Goal: Transaction & Acquisition: Purchase product/service

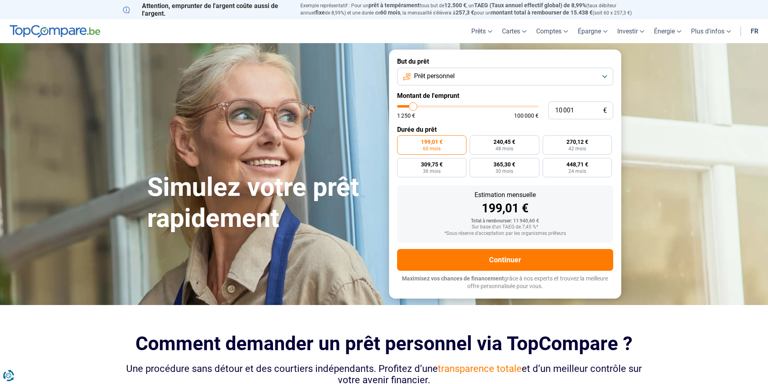
click at [474, 79] on button "Prêt personnel" at bounding box center [505, 77] width 216 height 18
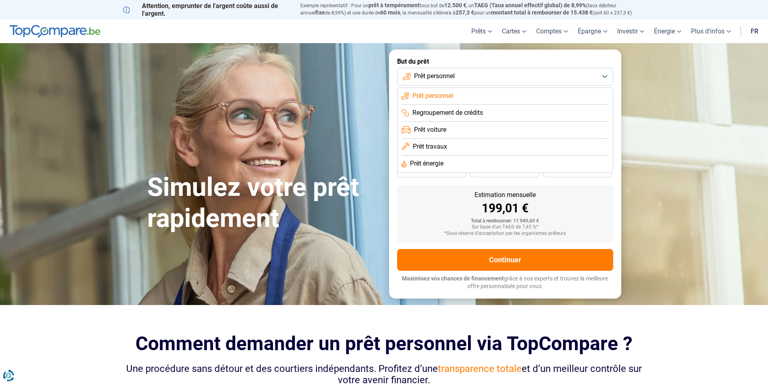
click at [452, 115] on span "Regroupement de crédits" at bounding box center [447, 112] width 71 height 9
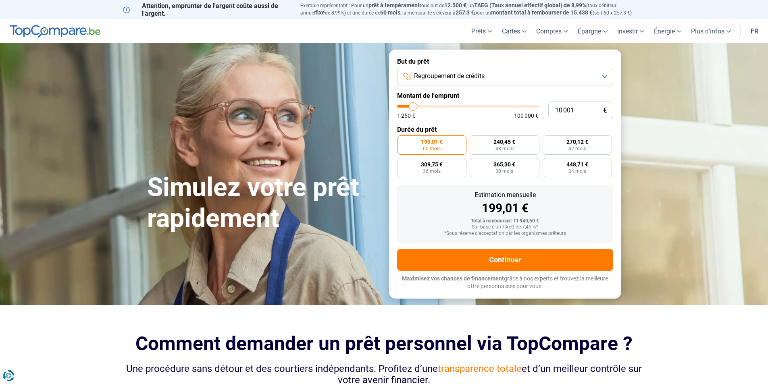
type input "47 000"
type input "47000"
type input "47 250"
type input "47250"
click at [463, 105] on input "range" at bounding box center [467, 106] width 141 height 2
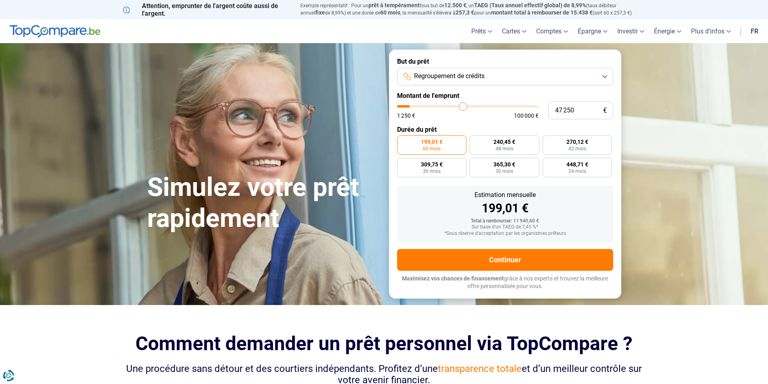
radio input "false"
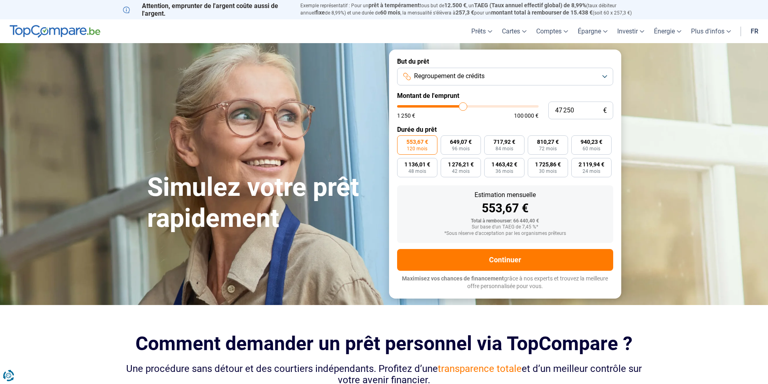
type input "58 750"
type input "58750"
click at [478, 106] on input "range" at bounding box center [467, 106] width 141 height 2
type input "74 000"
type input "74000"
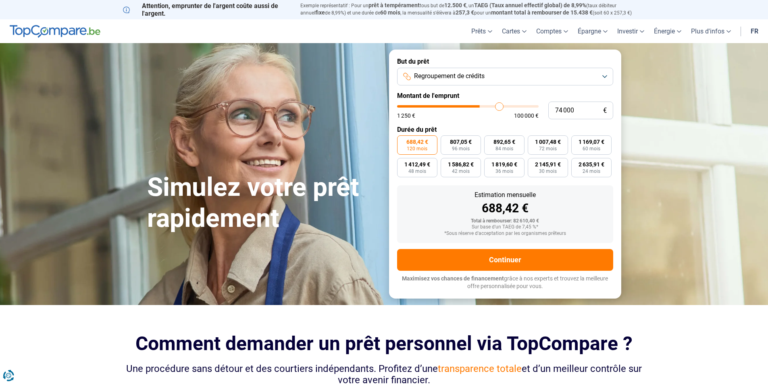
click at [499, 105] on input "range" at bounding box center [467, 106] width 141 height 2
type input "74 250"
type input "74250"
type input "73 750"
type input "73750"
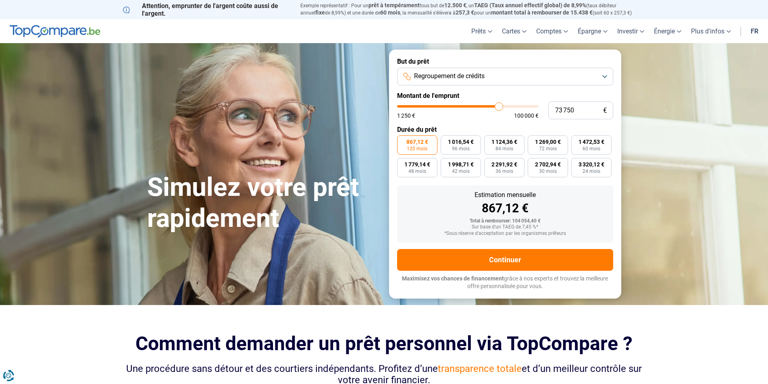
type input "72 750"
type input "72750"
type input "71 750"
type input "71750"
type input "69 750"
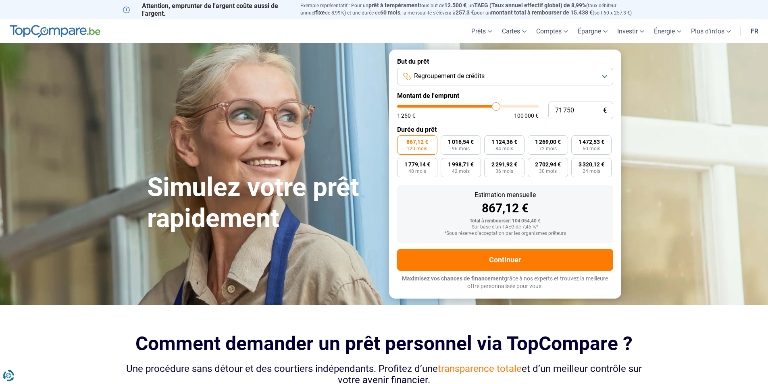
type input "69750"
type input "67 750"
type input "67750"
type input "66 500"
type input "66500"
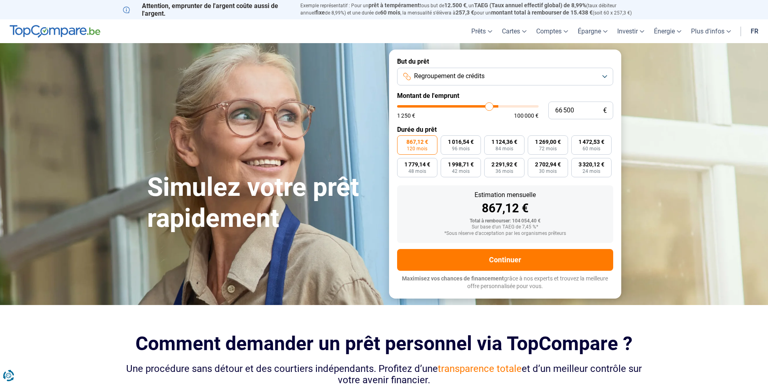
type input "65 250"
type input "65250"
type input "65 000"
type input "65000"
type input "64 750"
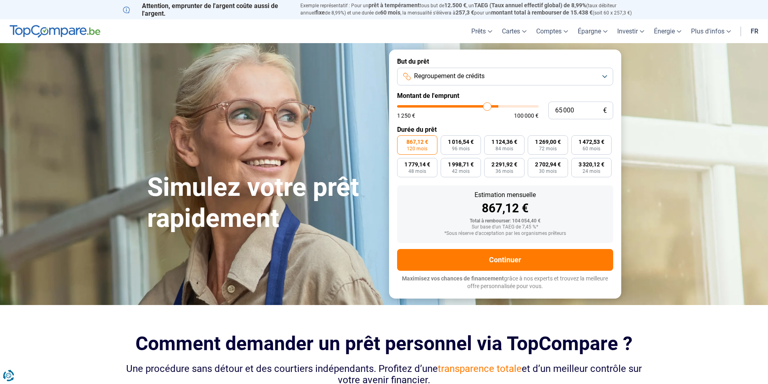
type input "64750"
type input "64 500"
type input "64500"
type input "64 250"
type input "64250"
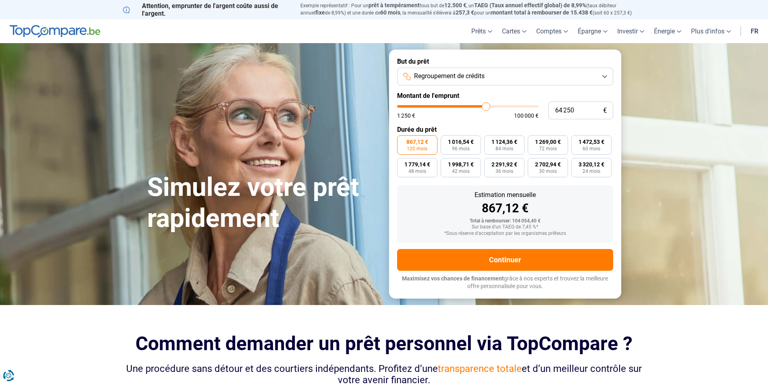
type input "63 750"
type input "63750"
type input "63 500"
type input "63500"
type input "63 250"
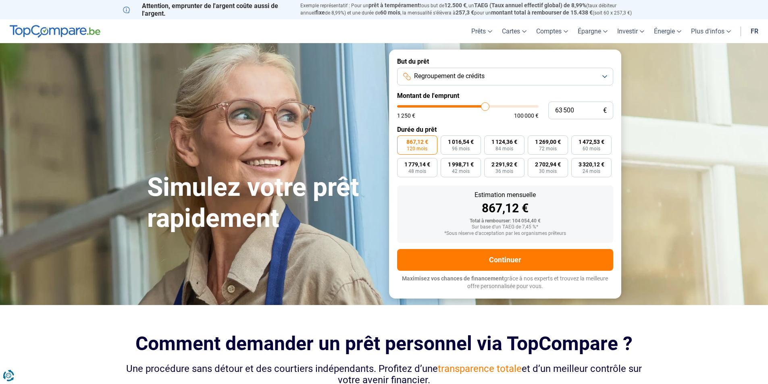
type input "63250"
type input "63 000"
type input "63000"
type input "62 250"
type input "62250"
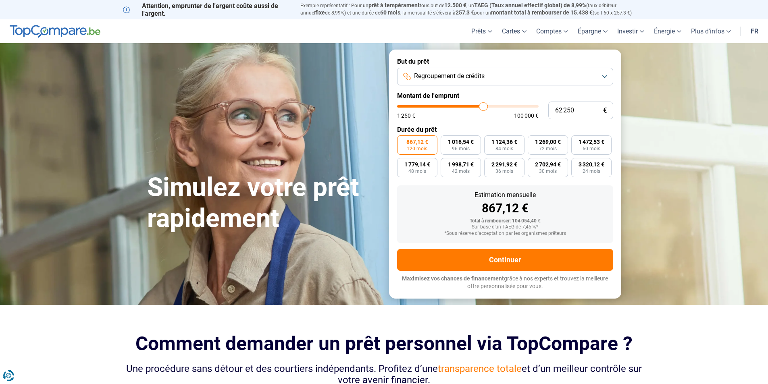
type input "62 000"
type input "62000"
type input "61 750"
type input "61750"
type input "61 500"
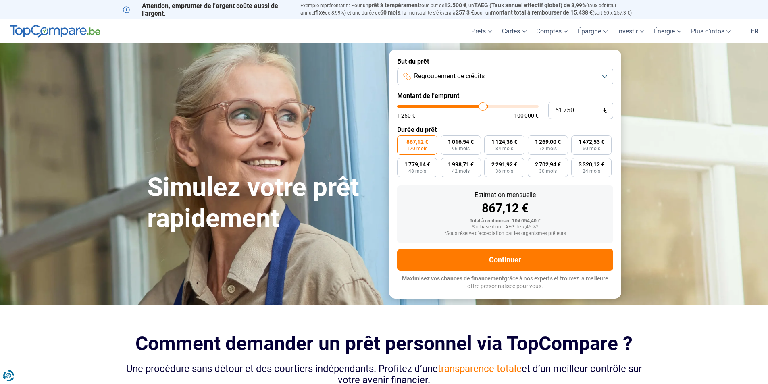
type input "61500"
type input "61 000"
type input "61000"
type input "60 500"
type input "60500"
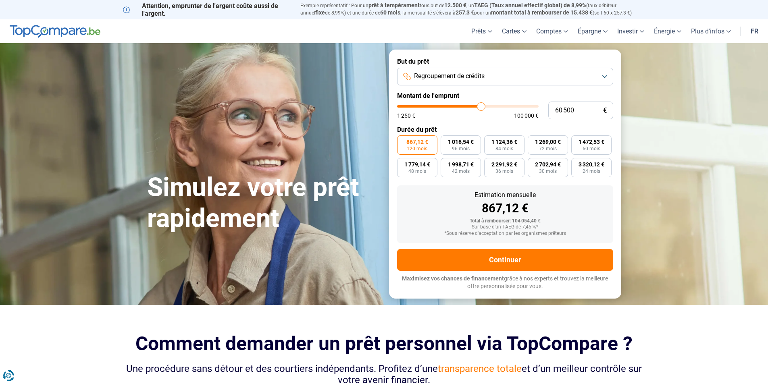
type input "60 000"
type input "60000"
type input "59 500"
type input "59500"
type input "59 250"
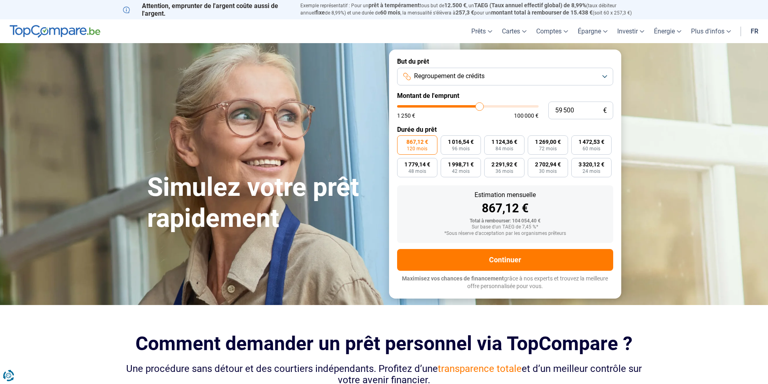
type input "59250"
type input "58 750"
type input "58750"
type input "58 500"
type input "58500"
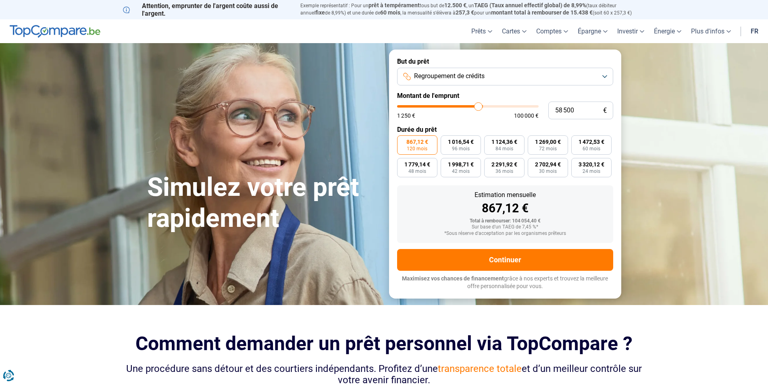
type input "57 750"
type input "57750"
type input "57 000"
type input "57000"
type input "56 250"
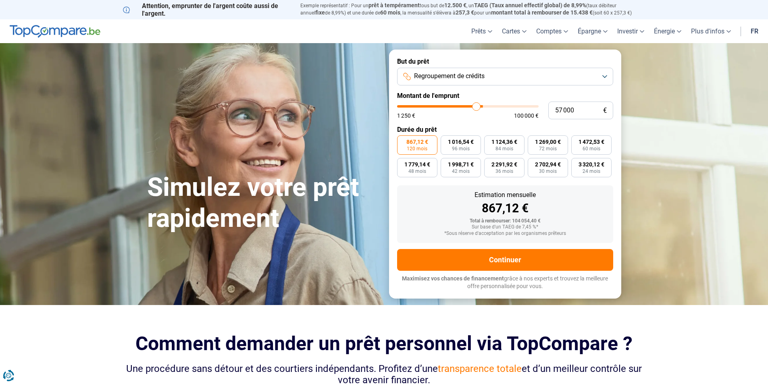
type input "56250"
type input "56 000"
type input "56000"
type input "55 500"
type input "55500"
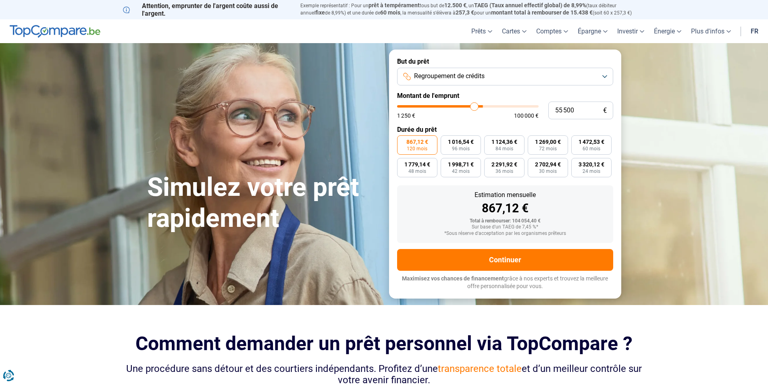
type input "55 000"
type input "55000"
type input "54 750"
type input "54750"
type input "54 250"
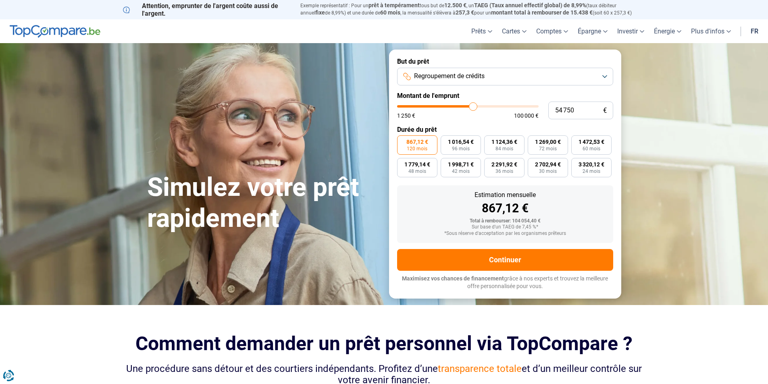
type input "54250"
type input "53 500"
type input "53500"
type input "52 750"
type input "52750"
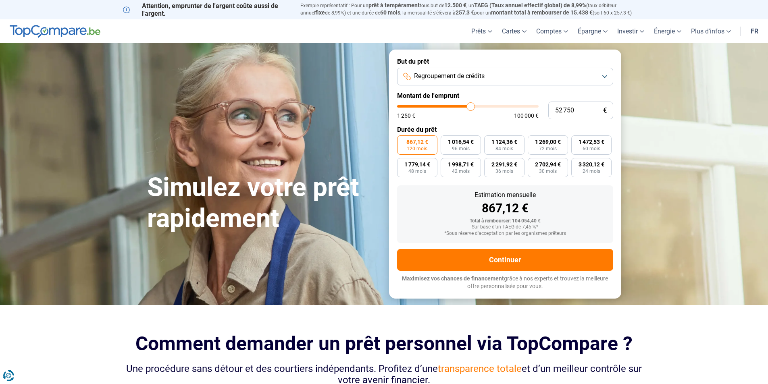
type input "52 500"
type input "52500"
type input "52 000"
type input "52000"
type input "51 500"
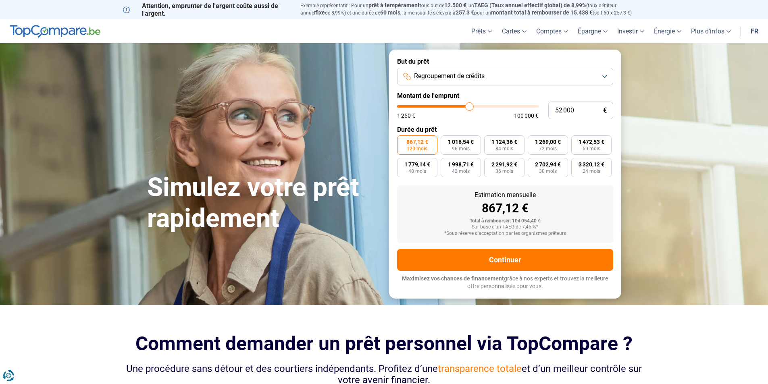
type input "51500"
type input "51 000"
type input "51000"
type input "50 500"
type input "50500"
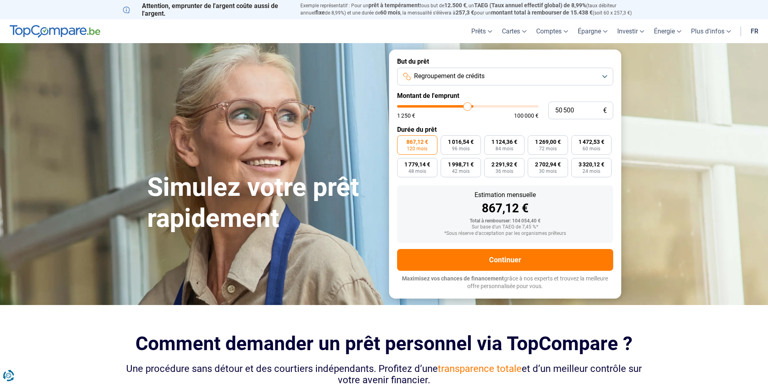
type input "50 250"
type input "50250"
type input "49 750"
type input "49750"
type input "49 500"
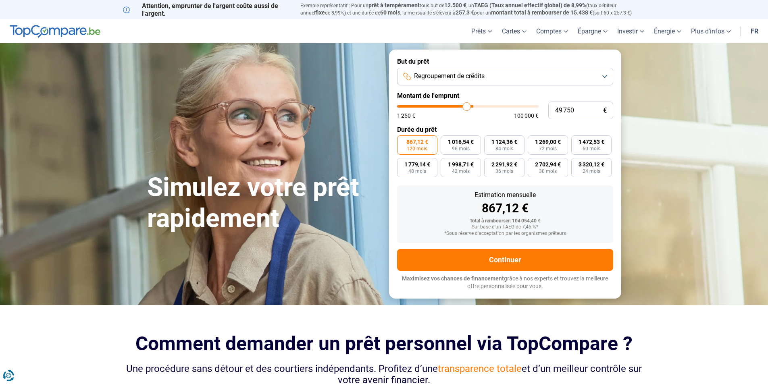
type input "49500"
type input "49 000"
type input "49000"
type input "48 750"
type input "48750"
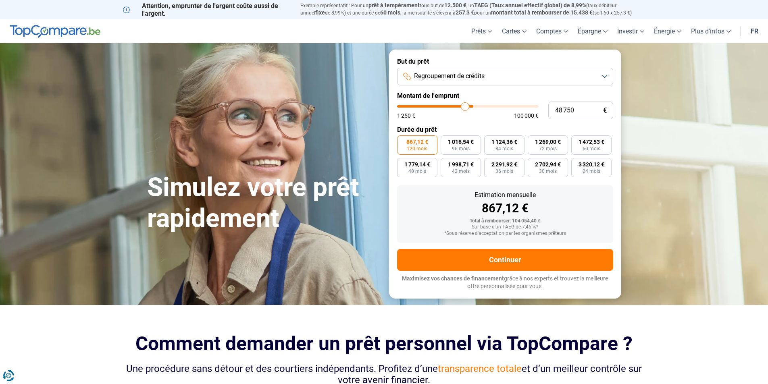
type input "48 500"
type input "48500"
type input "48 250"
type input "48250"
type input "48 000"
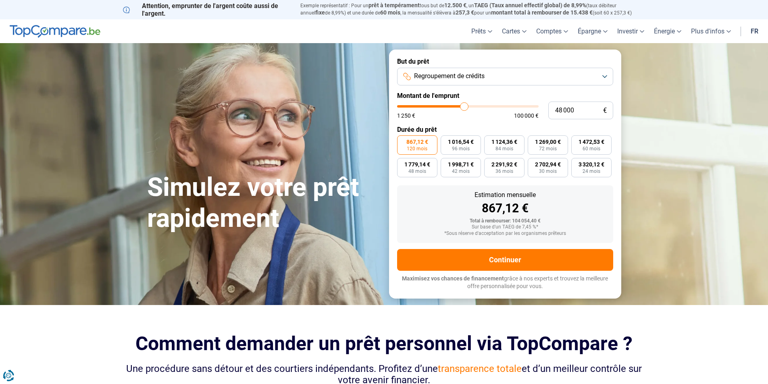
drag, startPoint x: 500, startPoint y: 105, endPoint x: 464, endPoint y: 108, distance: 36.1
type input "48000"
click at [464, 108] on input "range" at bounding box center [467, 106] width 141 height 2
type input "47 500"
type input "47500"
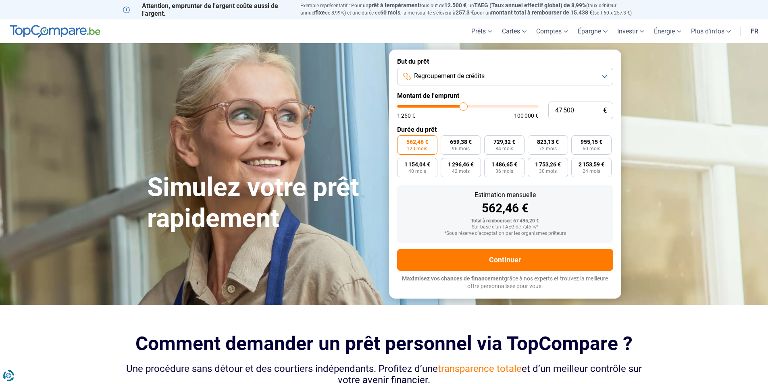
type input "47 250"
type input "47250"
type input "47 000"
type input "47000"
type input "46 750"
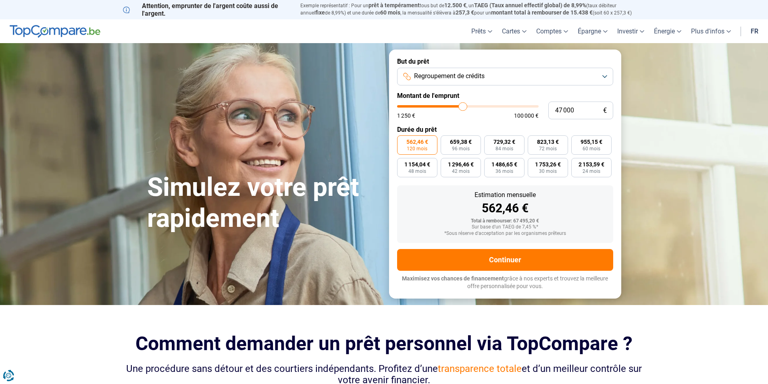
type input "46750"
type input "46 500"
type input "46500"
type input "46 000"
type input "46000"
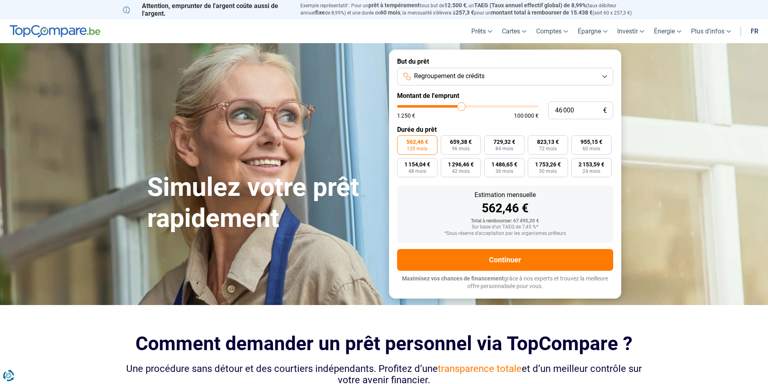
type input "45 750"
type input "45750"
type input "45 500"
type input "45500"
type input "45 250"
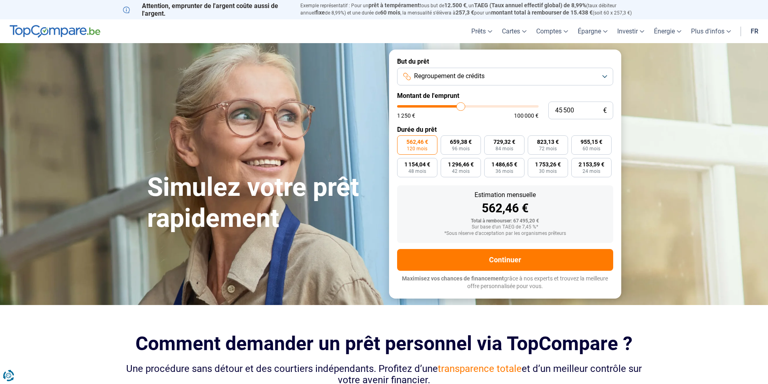
type input "45250"
type input "45 000"
type input "45000"
type input "44 500"
type input "44500"
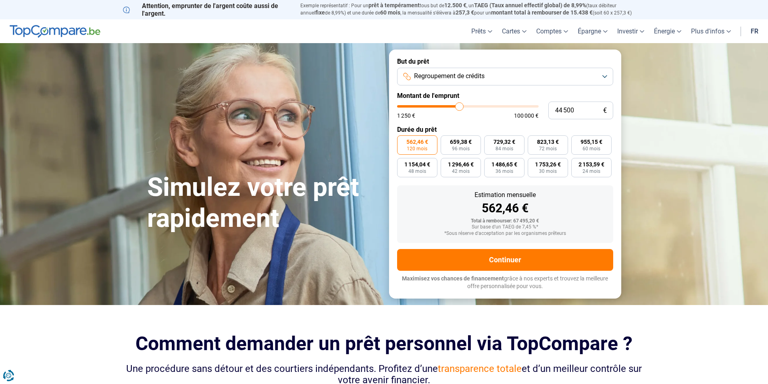
type input "44 250"
type input "44250"
type input "44 000"
type input "44000"
type input "43 750"
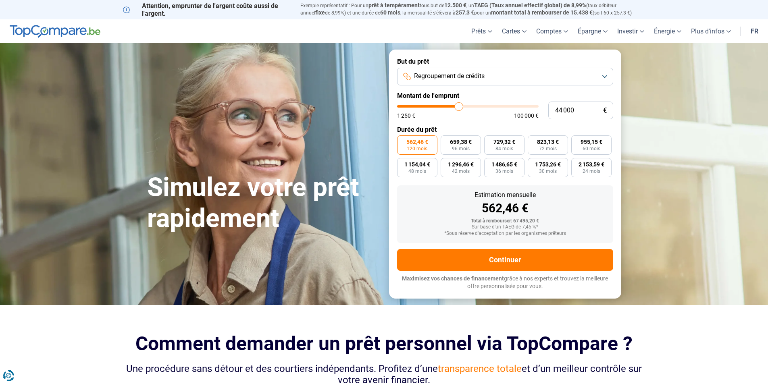
type input "43750"
type input "43 500"
type input "43500"
type input "43 000"
type input "43000"
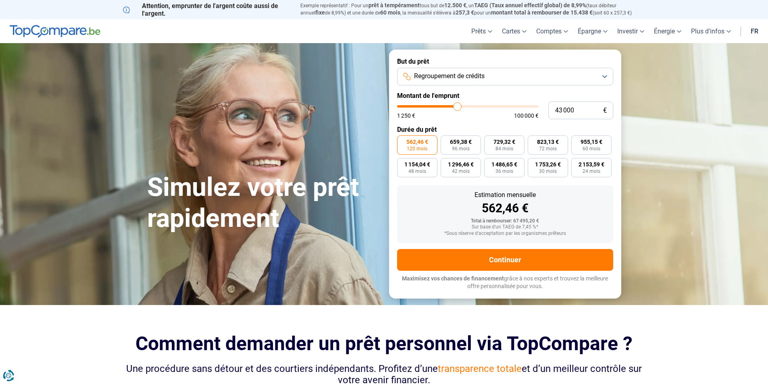
type input "42 750"
type input "42750"
type input "42 500"
type input "42500"
type input "42 250"
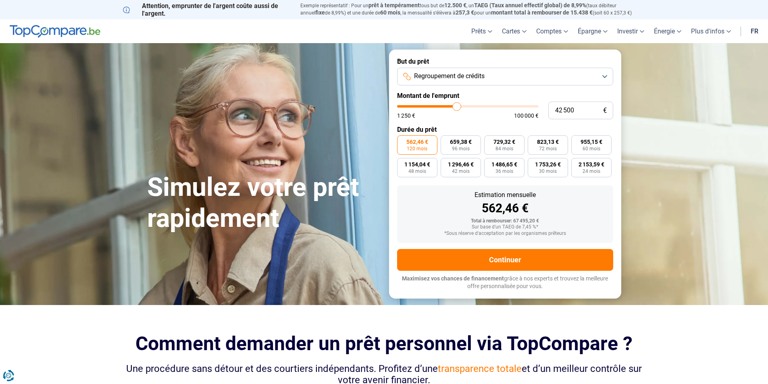
type input "42250"
type input "42 000"
type input "42000"
type input "41 250"
type input "41250"
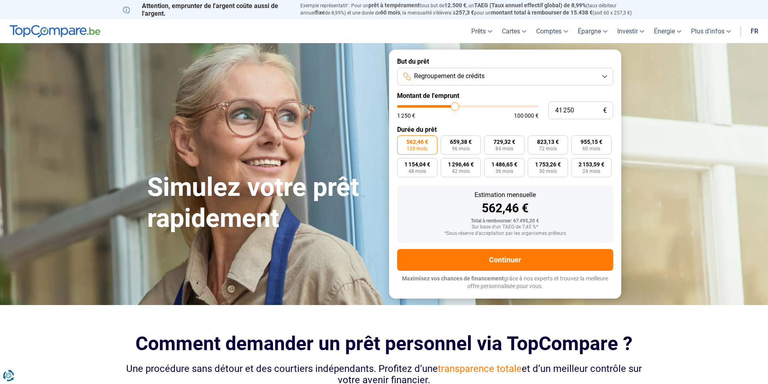
type input "41 000"
type input "41000"
type input "40 750"
type input "40750"
type input "40 250"
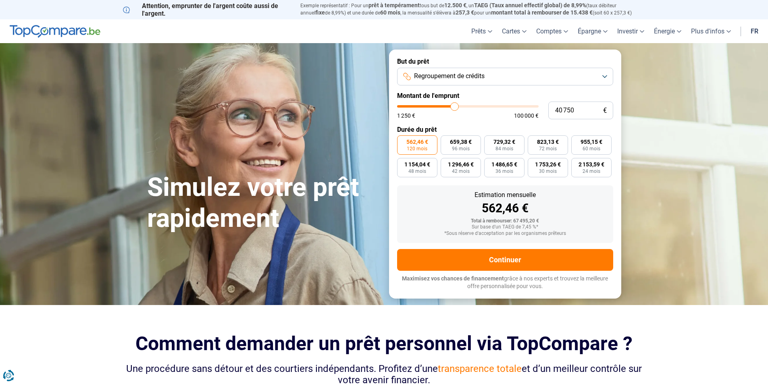
type input "40250"
type input "40 000"
type input "40000"
type input "39 750"
type input "39750"
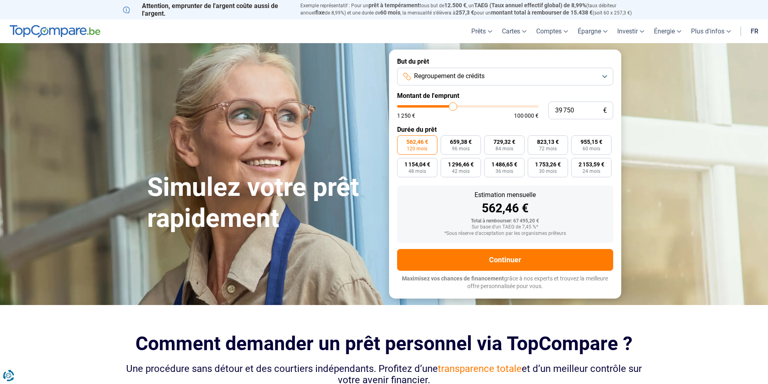
type input "40 000"
type input "40000"
type input "40 250"
type input "40250"
type input "40 000"
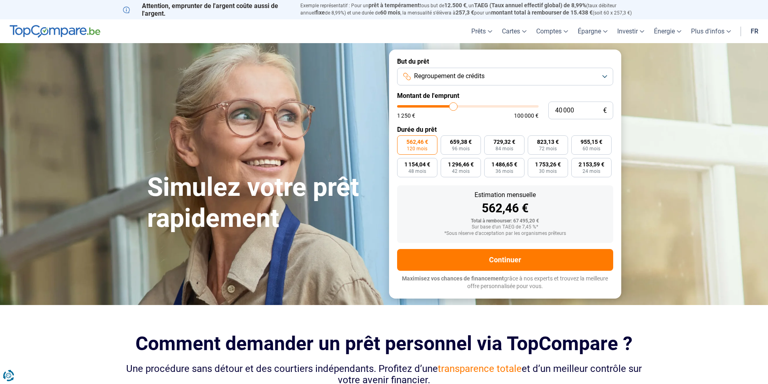
drag, startPoint x: 464, startPoint y: 105, endPoint x: 453, endPoint y: 108, distance: 11.1
type input "40000"
click at [453, 108] on input "range" at bounding box center [467, 106] width 141 height 2
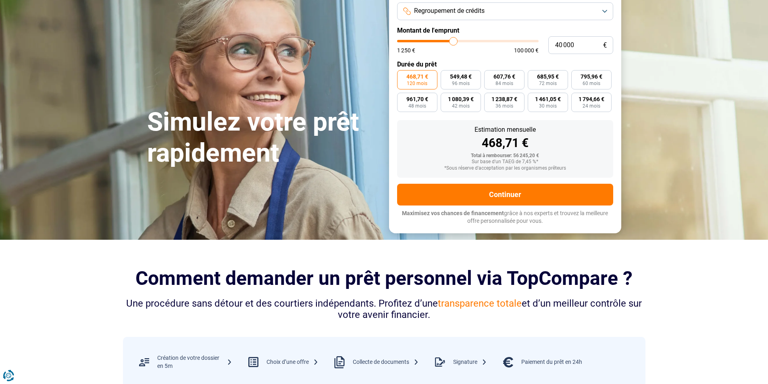
scroll to position [81, 0]
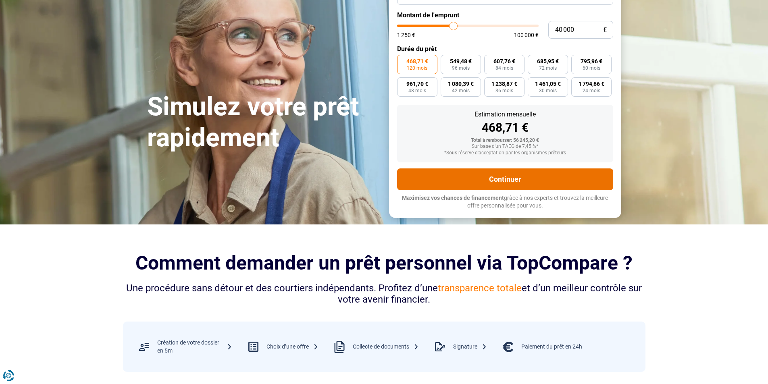
click at [499, 183] on button "Continuer" at bounding box center [505, 179] width 216 height 22
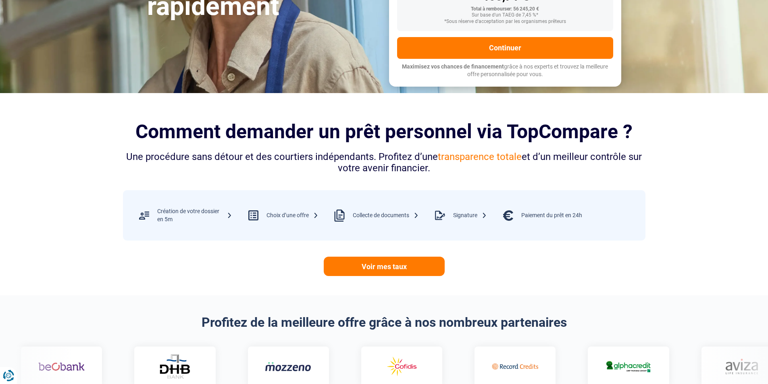
scroll to position [40, 0]
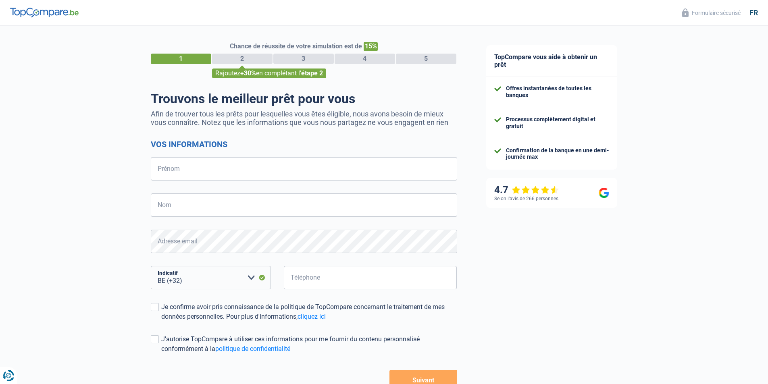
select select "32"
